Goal: Transaction & Acquisition: Book appointment/travel/reservation

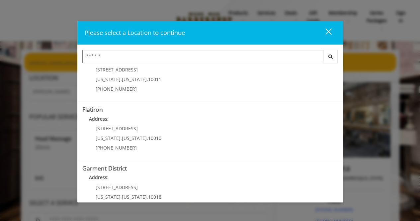
scroll to position [160, 0]
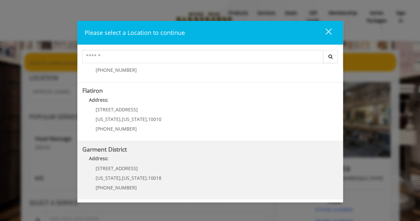
click at [159, 159] on District "Address:" at bounding box center [210, 160] width 256 height 11
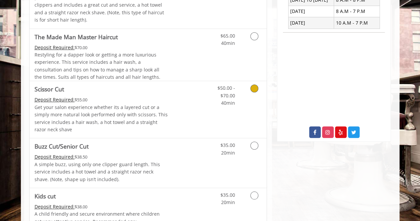
scroll to position [270, 0]
click at [193, 117] on link "Discounted Price" at bounding box center [187, 109] width 39 height 57
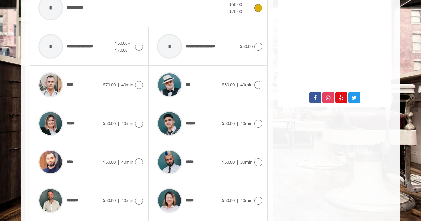
scroll to position [306, 0]
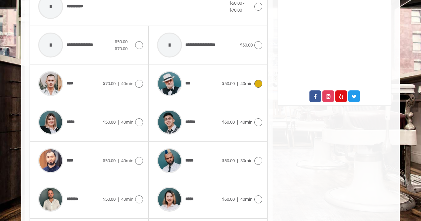
click at [202, 77] on div "***" at bounding box center [188, 84] width 68 height 32
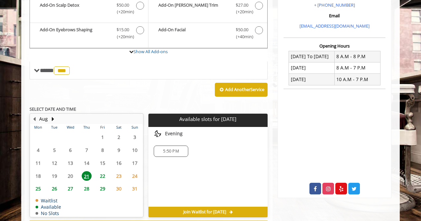
scroll to position [241, 0]
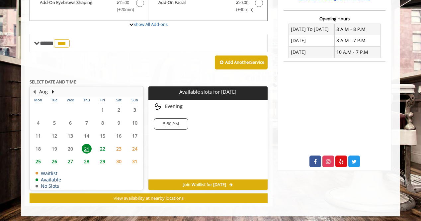
click at [52, 159] on span "26" at bounding box center [54, 161] width 10 height 10
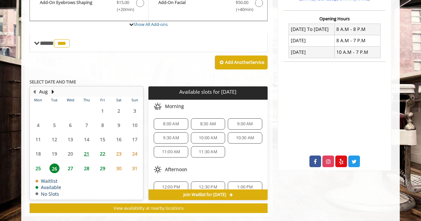
scroll to position [251, 0]
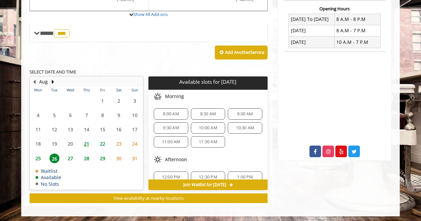
click at [176, 111] on span "8:00 AM" at bounding box center [171, 113] width 16 height 5
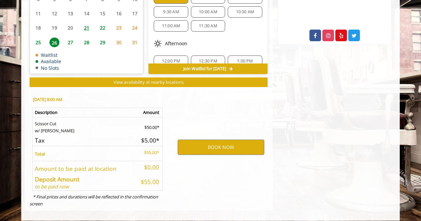
scroll to position [370, 0]
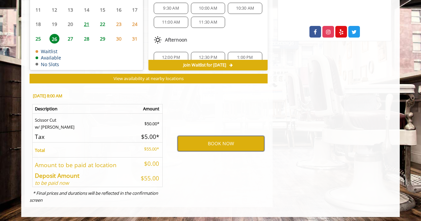
click at [194, 140] on button "BOOK NOW" at bounding box center [221, 143] width 87 height 15
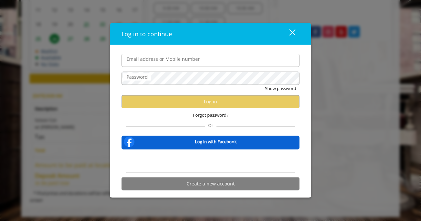
click at [178, 61] on input "Email address or Mobile number" at bounding box center [210, 60] width 178 height 13
type input "**********"
click at [219, 115] on span "Forgot password?" at bounding box center [211, 114] width 36 height 7
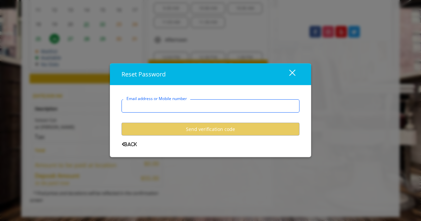
click at [204, 102] on input "Email address or Mobile number" at bounding box center [210, 105] width 178 height 13
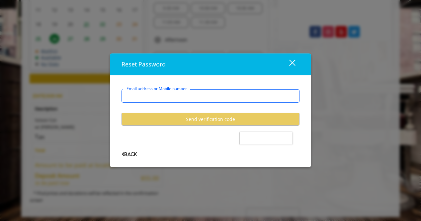
click at [188, 93] on input "Email address or Mobile number" at bounding box center [210, 95] width 178 height 13
click at [187, 97] on input "Email address or Mobile number" at bounding box center [210, 95] width 178 height 13
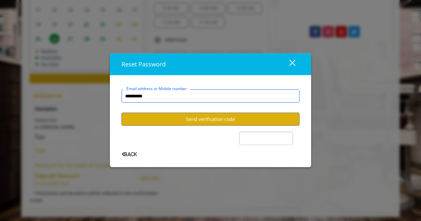
type input "**********"
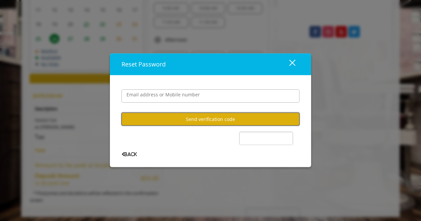
click at [192, 118] on button "Send verification code" at bounding box center [210, 119] width 178 height 13
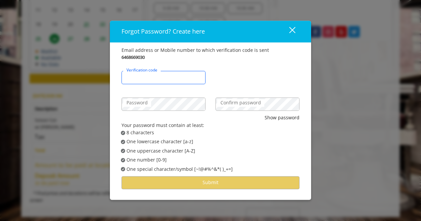
click at [163, 81] on input "Verification code" at bounding box center [163, 77] width 84 height 13
type input "******"
click at [240, 101] on label "Confirm password" at bounding box center [240, 102] width 47 height 7
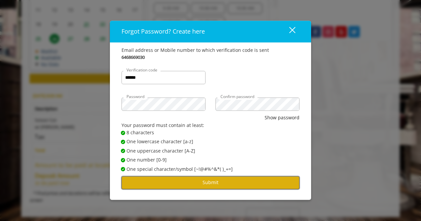
click at [218, 181] on button "Submit" at bounding box center [210, 182] width 178 height 13
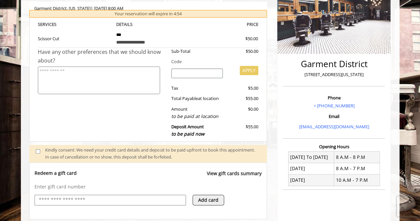
scroll to position [207, 0]
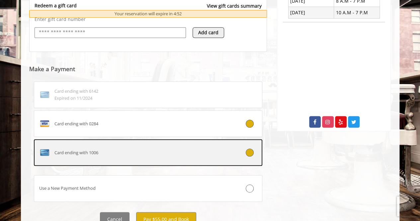
click at [149, 154] on div "Card ending with 1006" at bounding box center [129, 152] width 190 height 11
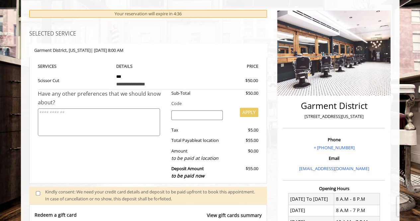
scroll to position [0, 0]
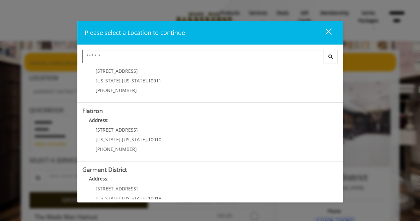
scroll to position [160, 0]
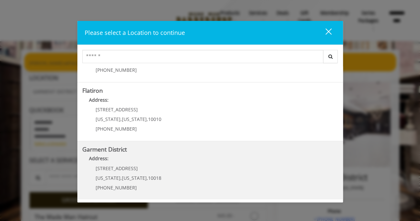
click at [129, 156] on District "Address:" at bounding box center [210, 160] width 256 height 11
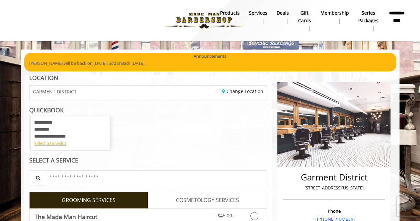
scroll to position [10, 0]
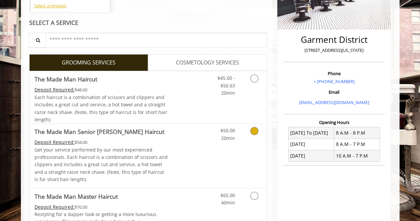
scroll to position [138, 0]
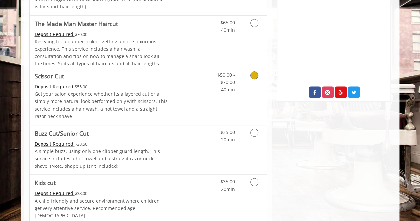
click at [255, 81] on link "Grooming services" at bounding box center [253, 81] width 17 height 26
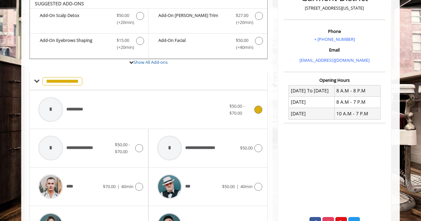
scroll to position [177, 0]
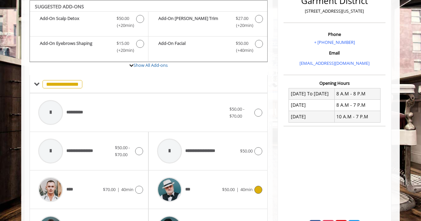
click at [210, 189] on div "***" at bounding box center [188, 190] width 68 height 32
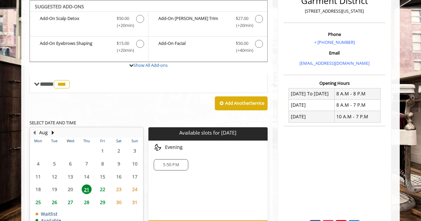
click at [40, 199] on span "25" at bounding box center [38, 202] width 10 height 10
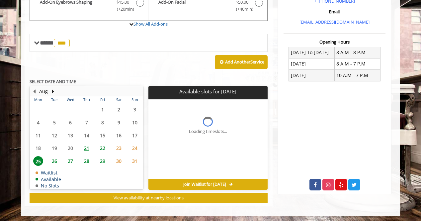
scroll to position [228, 0]
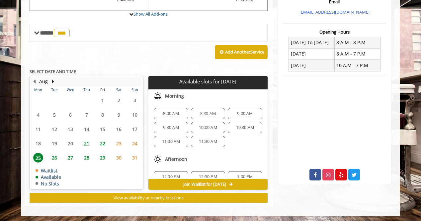
click at [178, 112] on span "8:00 AM" at bounding box center [171, 113] width 16 height 5
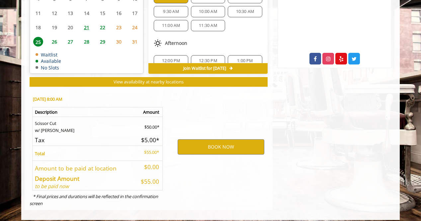
scroll to position [347, 0]
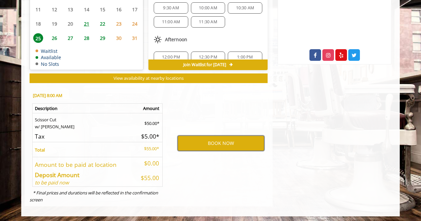
click at [200, 139] on button "BOOK NOW" at bounding box center [221, 142] width 87 height 15
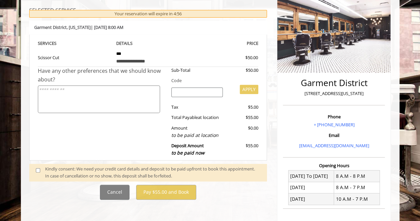
scroll to position [98, 0]
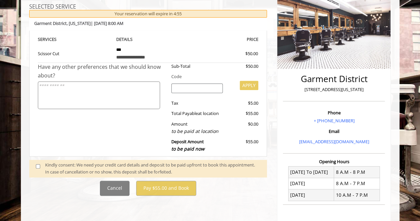
click at [104, 168] on div "Kindly consent: We need your credit card details and deposit to be paid upfront…" at bounding box center [152, 168] width 215 height 14
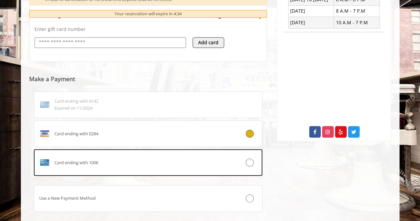
scroll to position [271, 0]
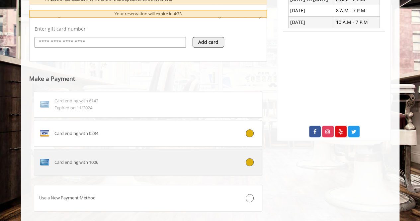
click at [189, 158] on div "Card ending with 1006" at bounding box center [129, 162] width 190 height 11
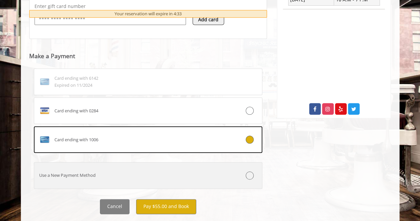
scroll to position [308, 0]
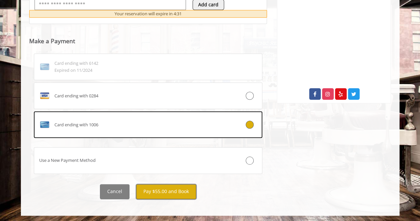
click at [187, 188] on button "Pay $55.00 and Book" at bounding box center [166, 191] width 60 height 15
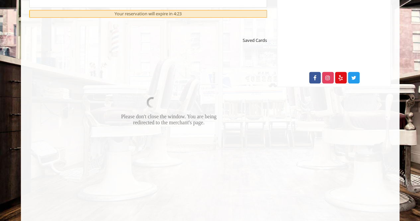
scroll to position [325, 0]
